Goal: Find specific page/section: Find specific page/section

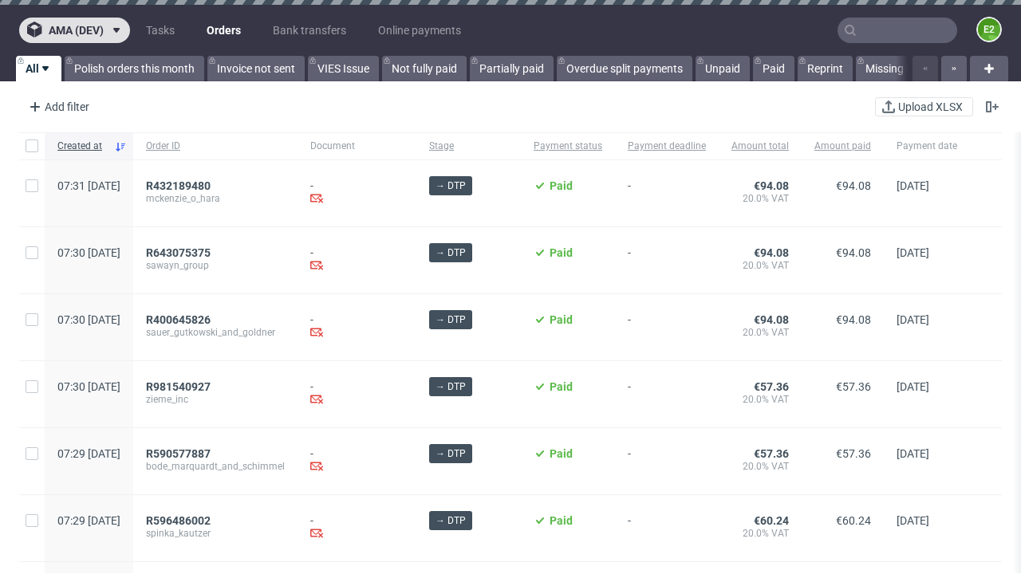
click at [74, 30] on span "ama (dev)" at bounding box center [76, 30] width 55 height 11
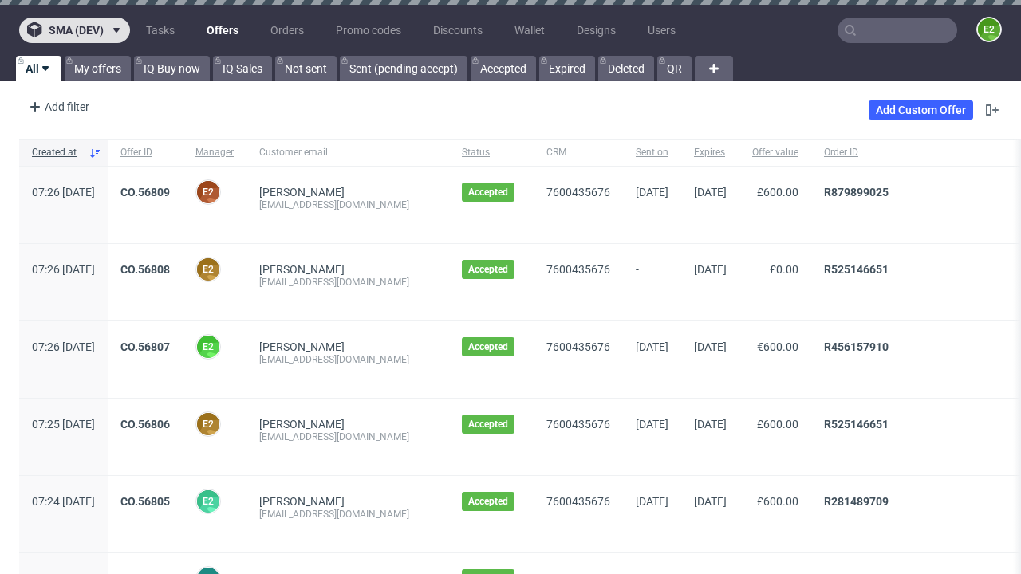
click at [74, 30] on span "sma (dev)" at bounding box center [76, 30] width 55 height 11
